Goal: Task Accomplishment & Management: Complete application form

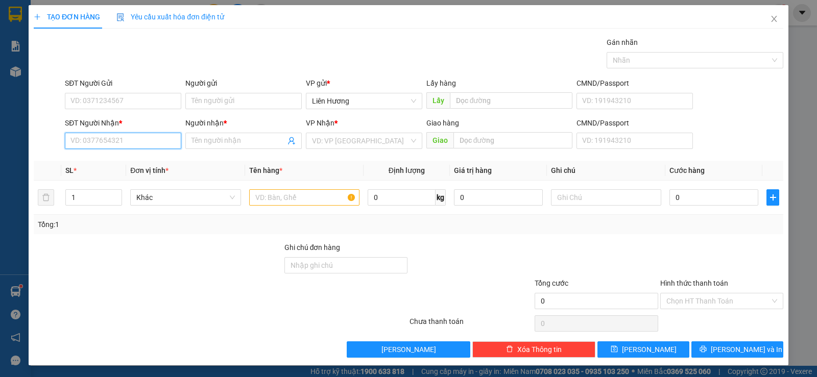
click at [117, 135] on input "SĐT Người Nhận *" at bounding box center [123, 141] width 116 height 16
click at [115, 163] on div "0937235563 - TRANG" at bounding box center [121, 161] width 103 height 11
type input "0937235563"
type input "TRANG"
type input "0937235563"
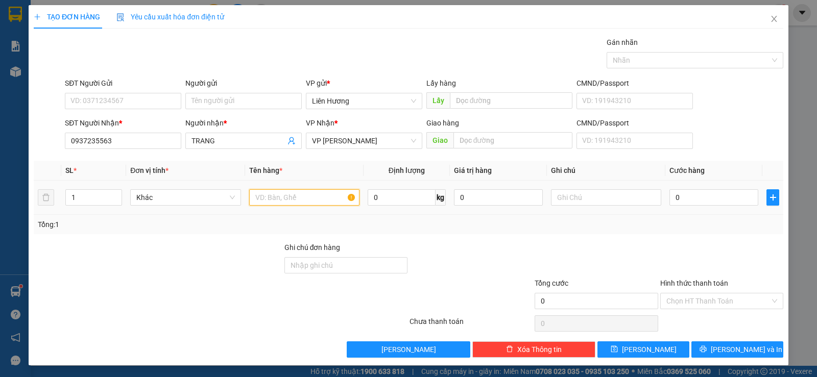
click at [273, 197] on input "text" at bounding box center [304, 197] width 110 height 16
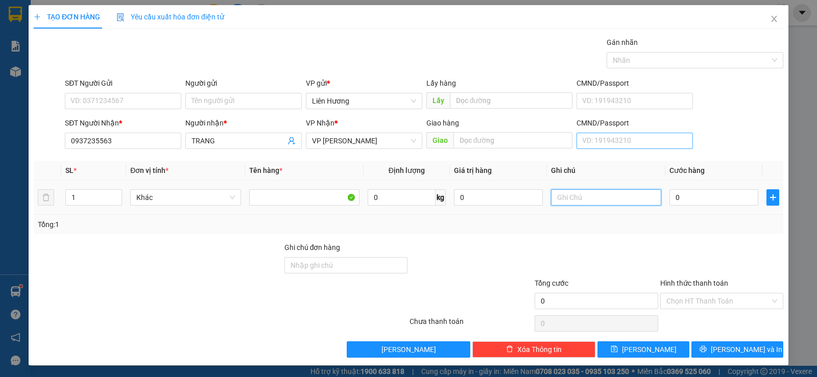
drag, startPoint x: 577, startPoint y: 191, endPoint x: 620, endPoint y: 146, distance: 62.5
click at [579, 190] on input "text" at bounding box center [606, 197] width 110 height 16
type input "1 TH XỐP- HS"
type input "3"
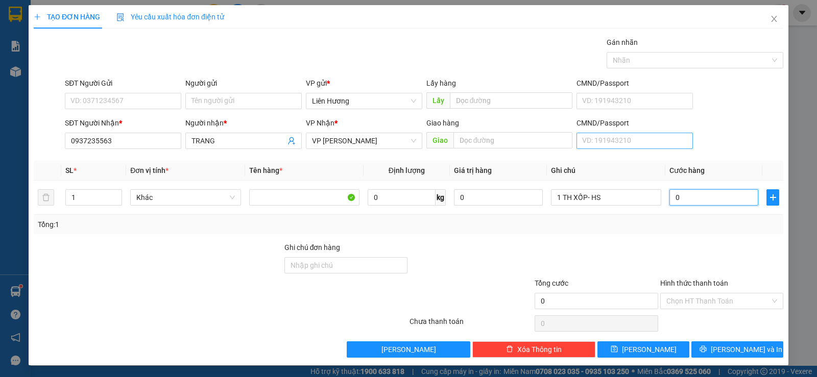
type input "3"
type input "30"
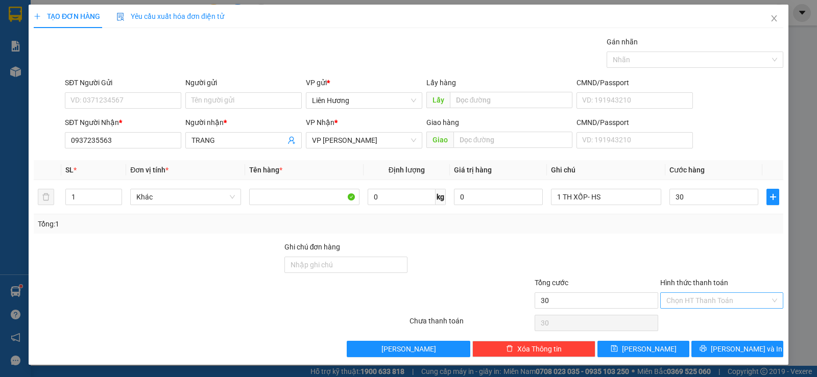
type input "30.000"
drag, startPoint x: 703, startPoint y: 298, endPoint x: 702, endPoint y: 308, distance: 10.7
click at [702, 298] on input "Hình thức thanh toán" at bounding box center [719, 300] width 104 height 15
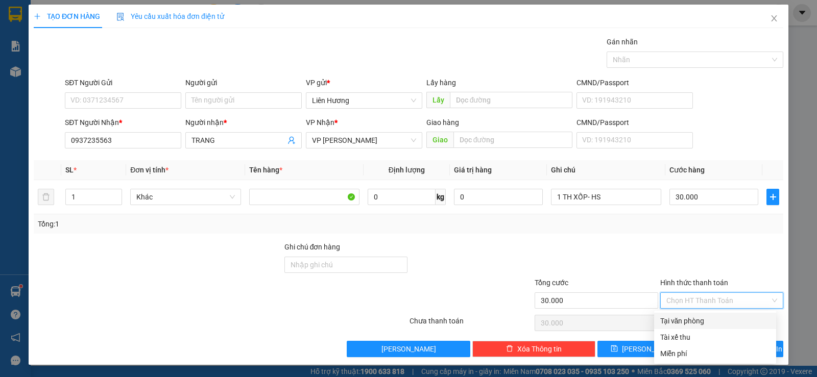
click at [701, 317] on div "Tại văn phòng" at bounding box center [715, 321] width 110 height 11
type input "0"
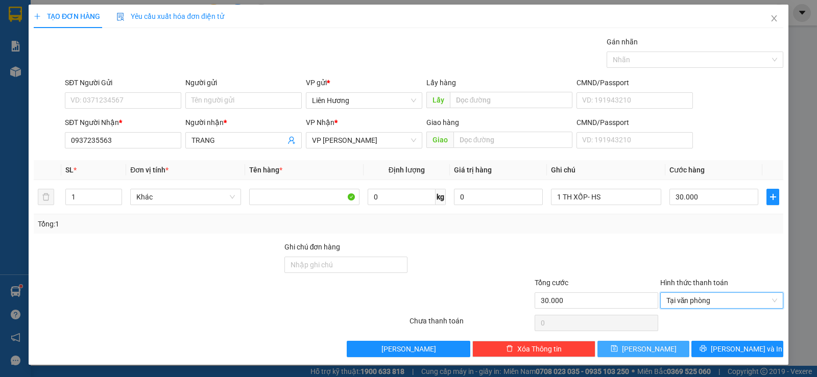
click at [650, 350] on button "[PERSON_NAME]" at bounding box center [644, 349] width 92 height 16
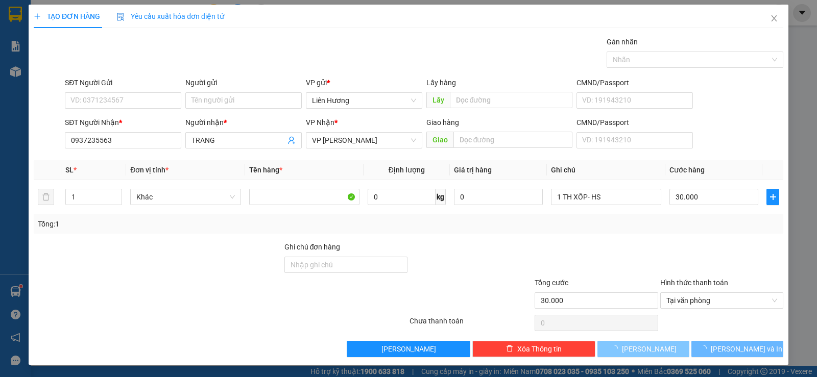
type input "0"
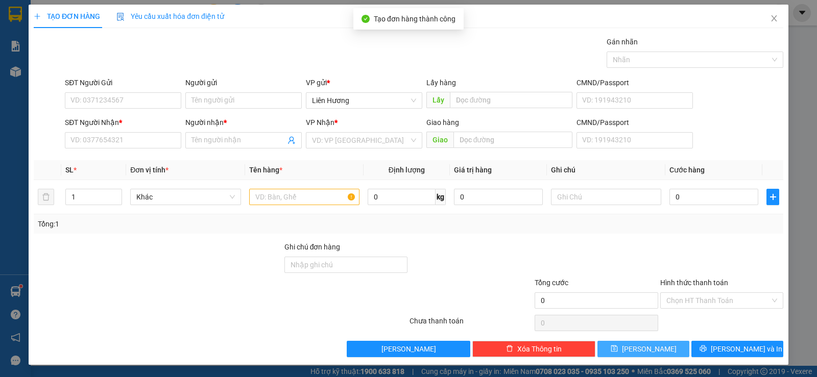
scroll to position [0, 0]
